Goal: Navigation & Orientation: Find specific page/section

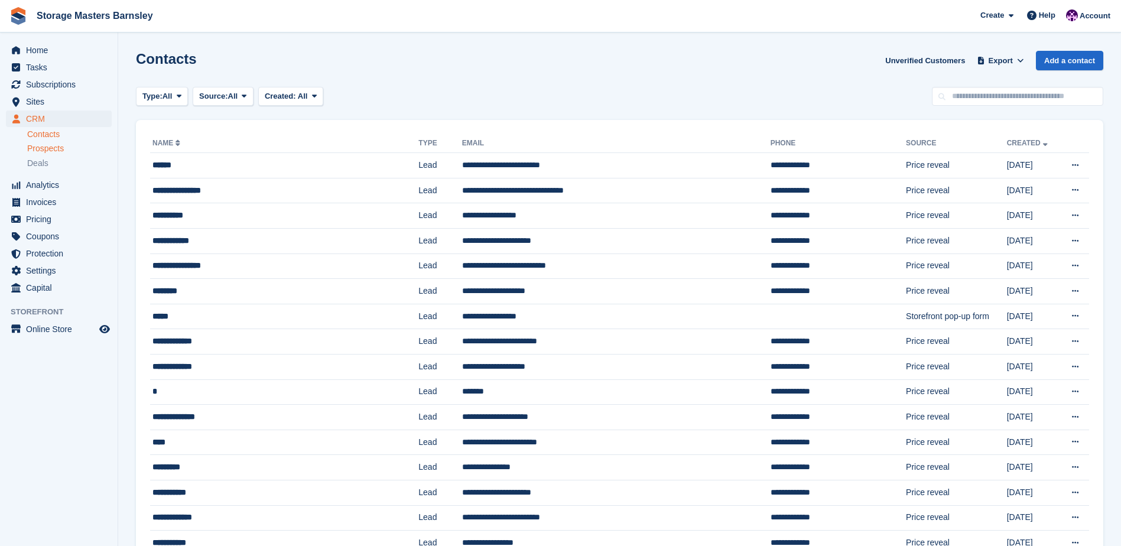
click at [71, 148] on div "Prospects" at bounding box center [69, 148] width 85 height 11
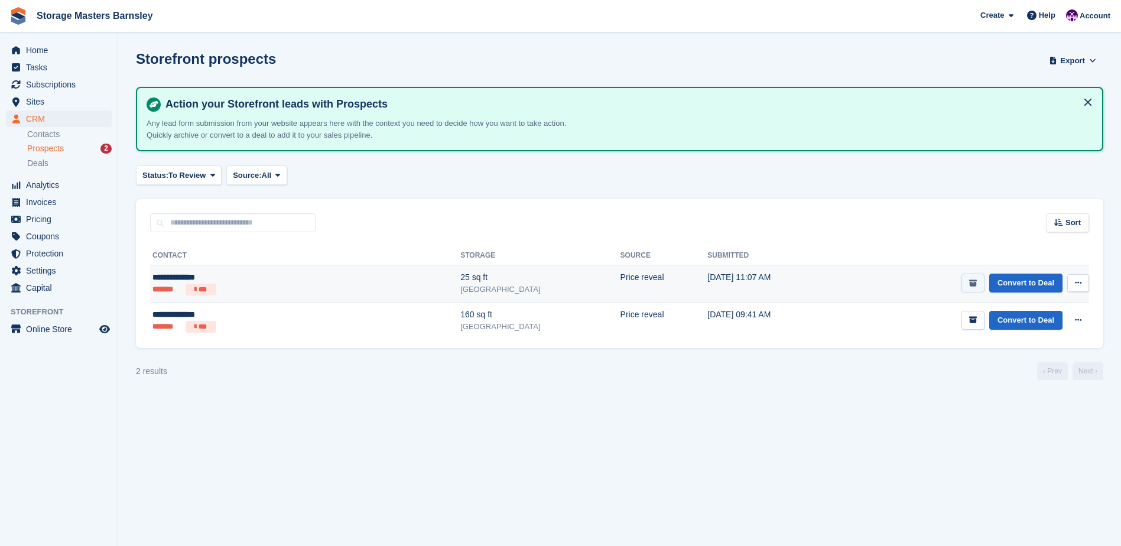
click at [973, 282] on icon "submit" at bounding box center [974, 284] width 8 height 8
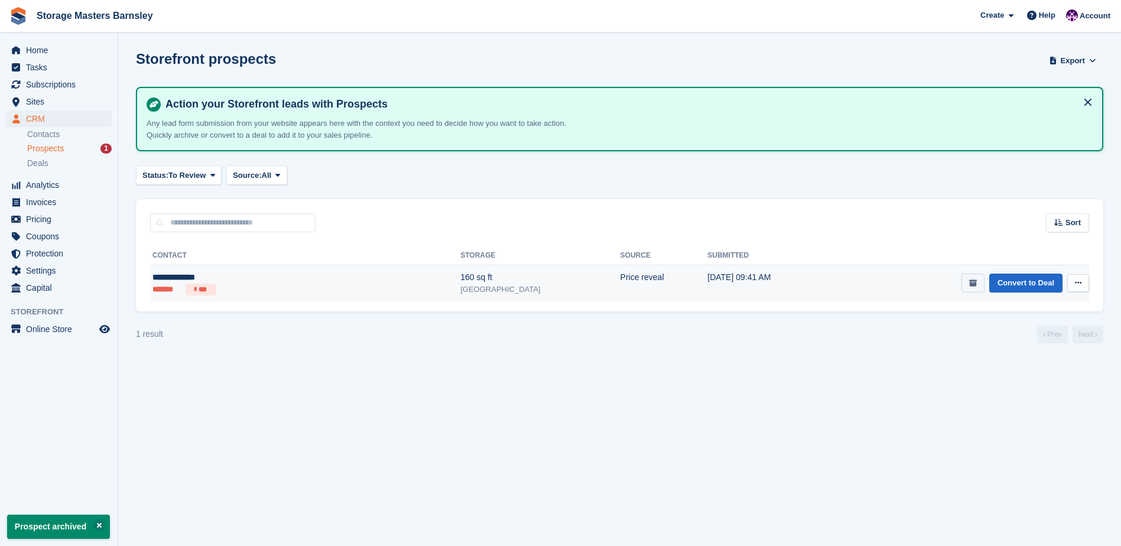
click at [973, 281] on icon "submit" at bounding box center [974, 284] width 8 height 8
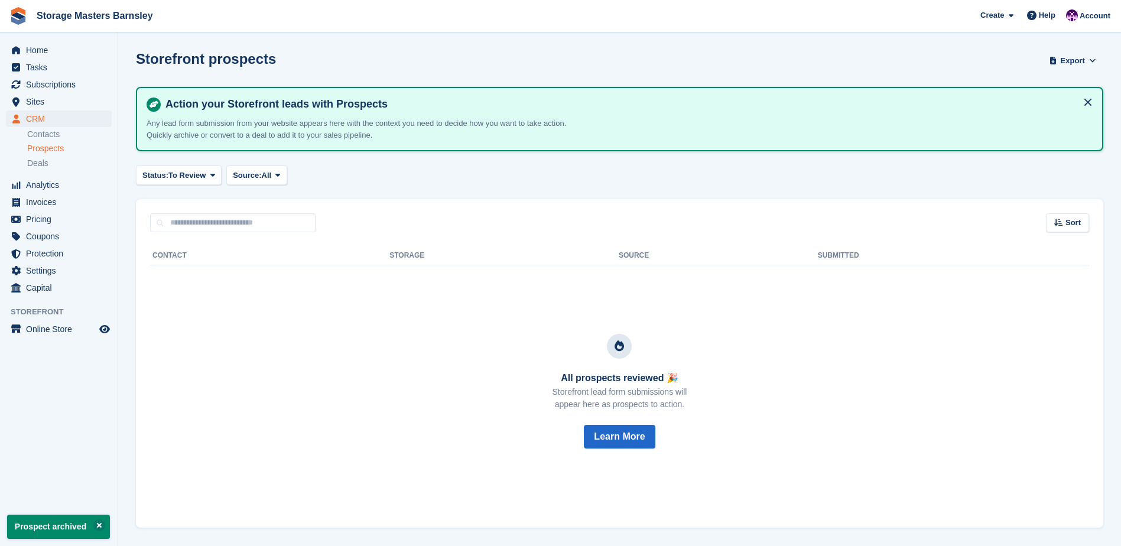
click at [734, 228] on div "Sort Sort by Date submitted Submitted (oldest first) Submitted (newest first)" at bounding box center [620, 216] width 968 height 34
click at [85, 119] on span "CRM" at bounding box center [61, 119] width 71 height 17
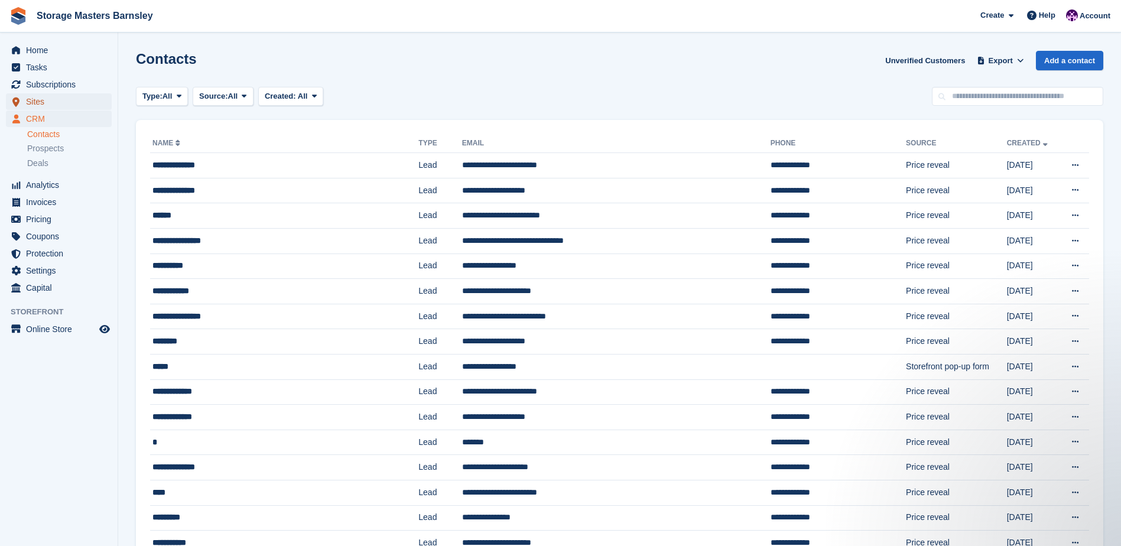
click at [49, 102] on span "Sites" at bounding box center [61, 101] width 71 height 17
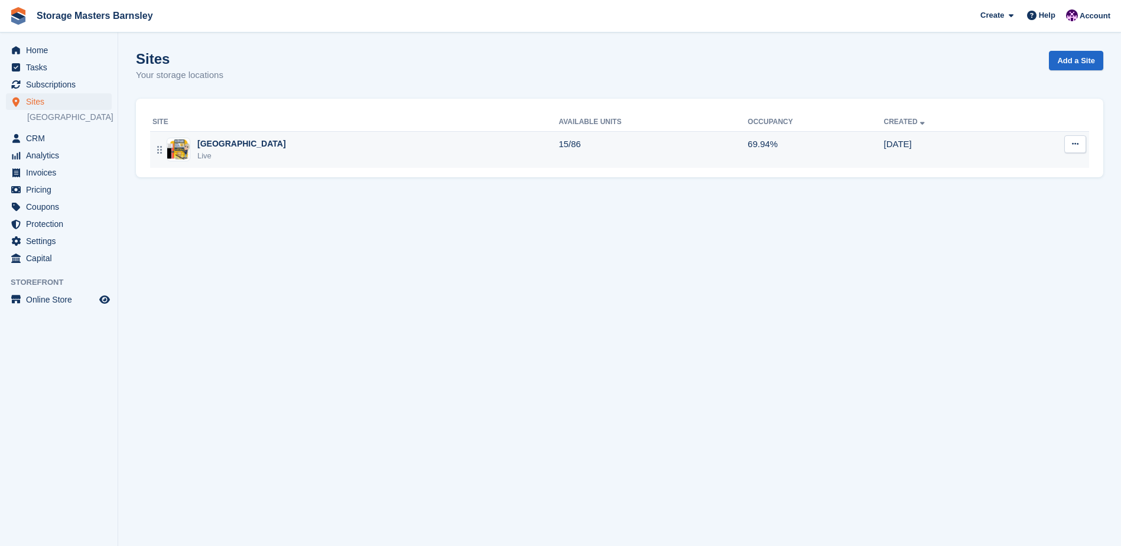
click at [523, 141] on div "Metro Trading Centre Barnsley Live" at bounding box center [356, 150] width 406 height 24
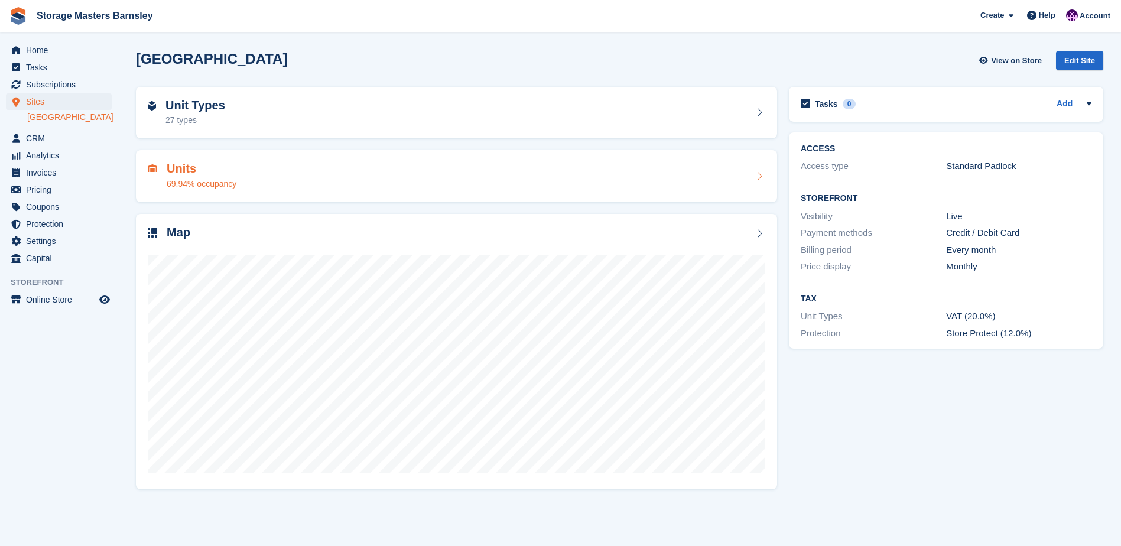
click at [540, 192] on div "Units 69.94% occupancy" at bounding box center [456, 176] width 641 height 52
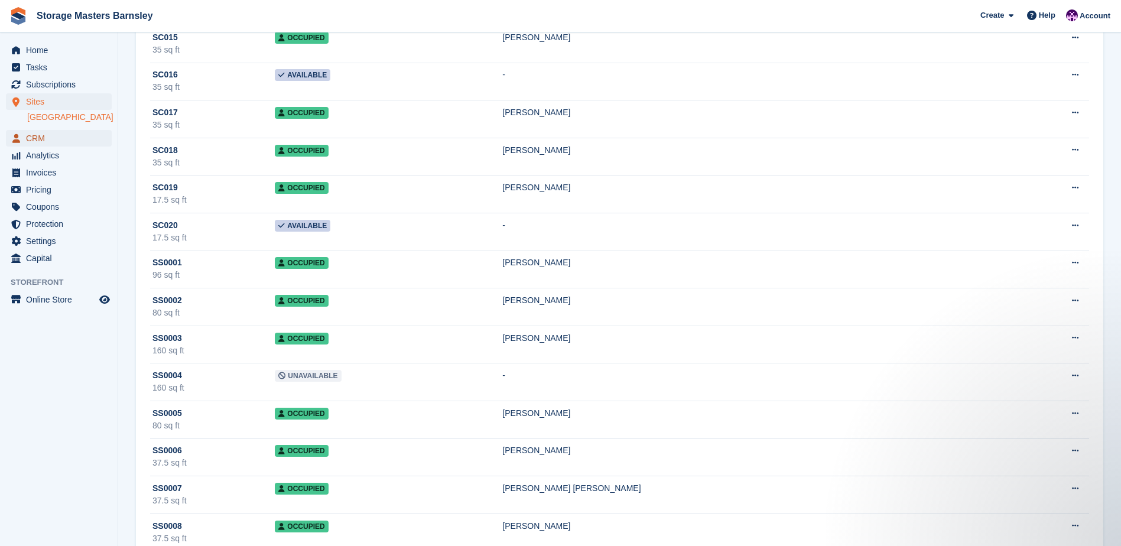
click at [58, 147] on span "CRM" at bounding box center [61, 138] width 71 height 17
